Goal: Find specific page/section: Find specific page/section

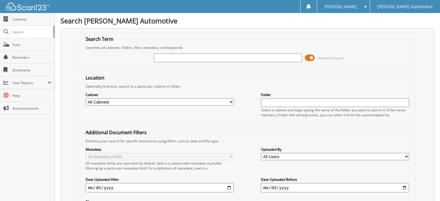
click at [185, 58] on input "text" at bounding box center [228, 57] width 148 height 9
type input "641097"
click at [28, 22] on link "Cabinets" at bounding box center [27, 19] width 54 height 12
